Goal: Find contact information: Find contact information

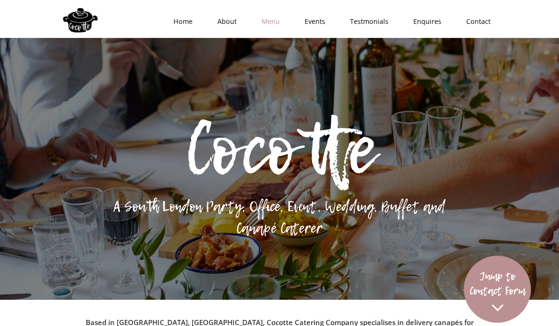
click at [269, 23] on link "Menu" at bounding box center [267, 21] width 43 height 28
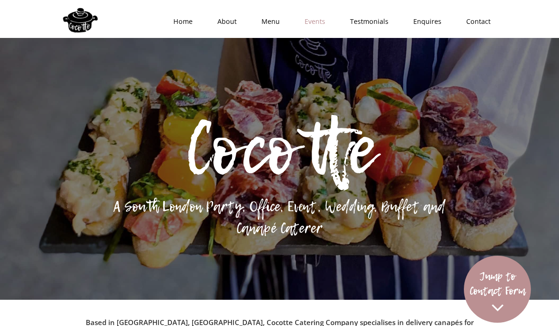
click at [331, 28] on link "Events" at bounding box center [311, 21] width 45 height 28
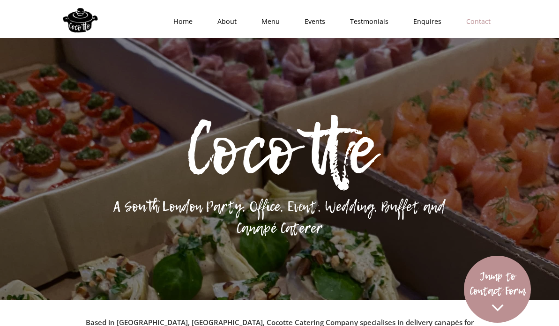
click at [466, 18] on link "Contact" at bounding box center [475, 21] width 49 height 28
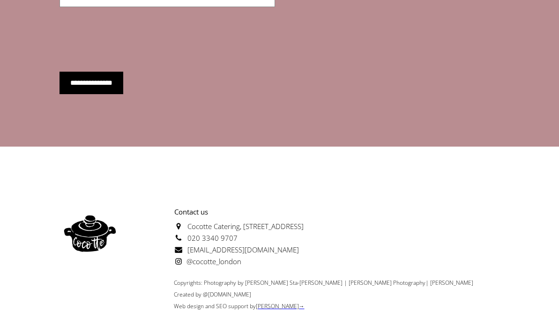
scroll to position [3350, 0]
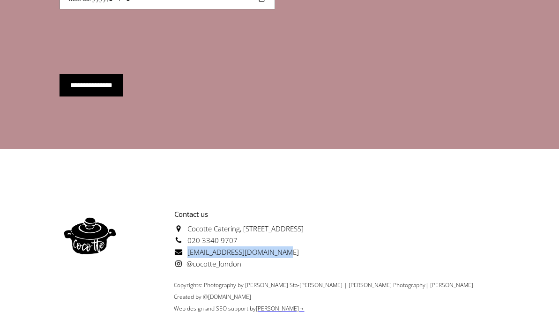
click at [304, 227] on p "Contact us [GEOGRAPHIC_DATA][STREET_ADDRESS] 020 3340 9707 [EMAIL_ADDRESS][DOMA…" at bounding box center [211, 238] width 183 height 61
